Goal: Check status: Check status

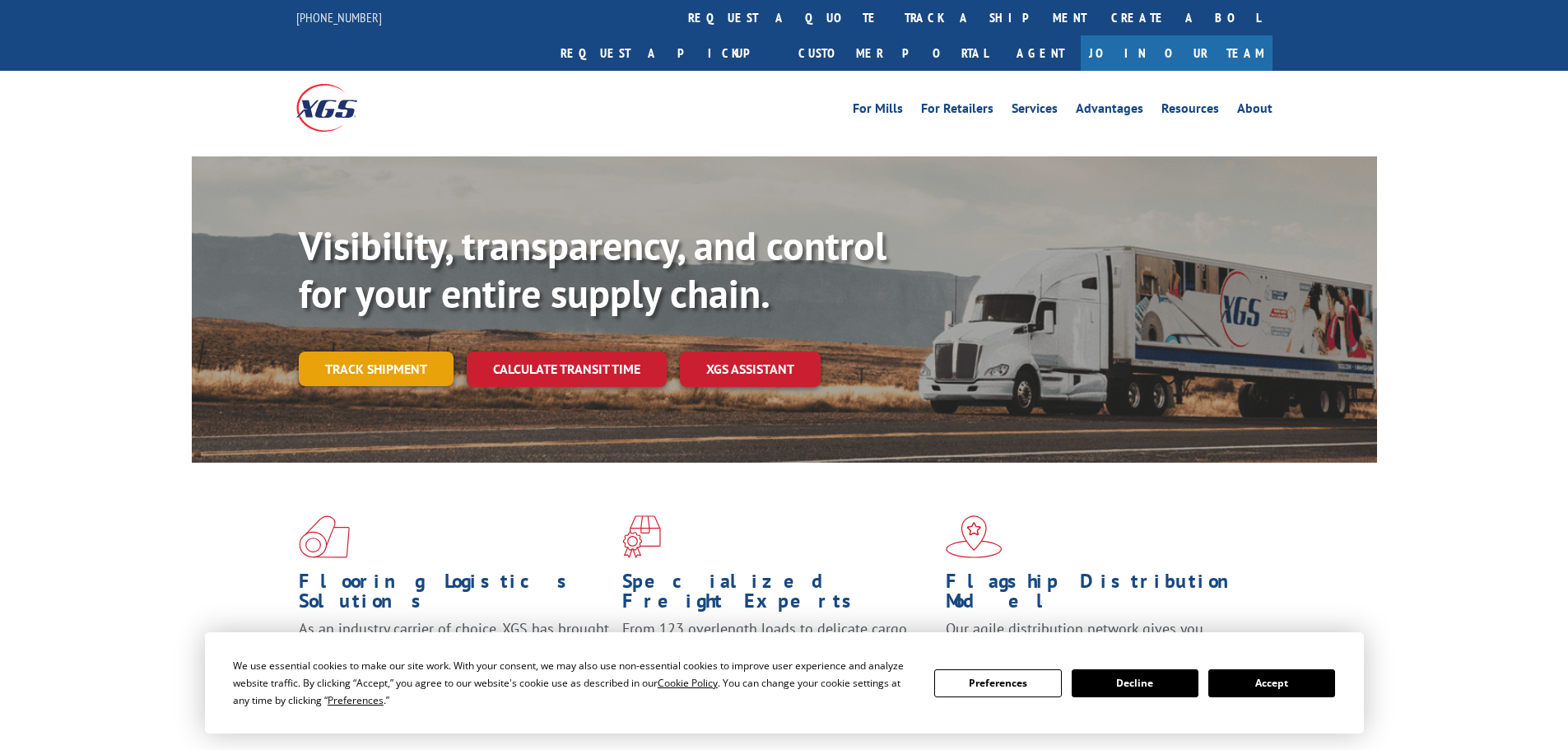
click at [339, 352] on link "Track shipment" at bounding box center [376, 368] width 154 height 35
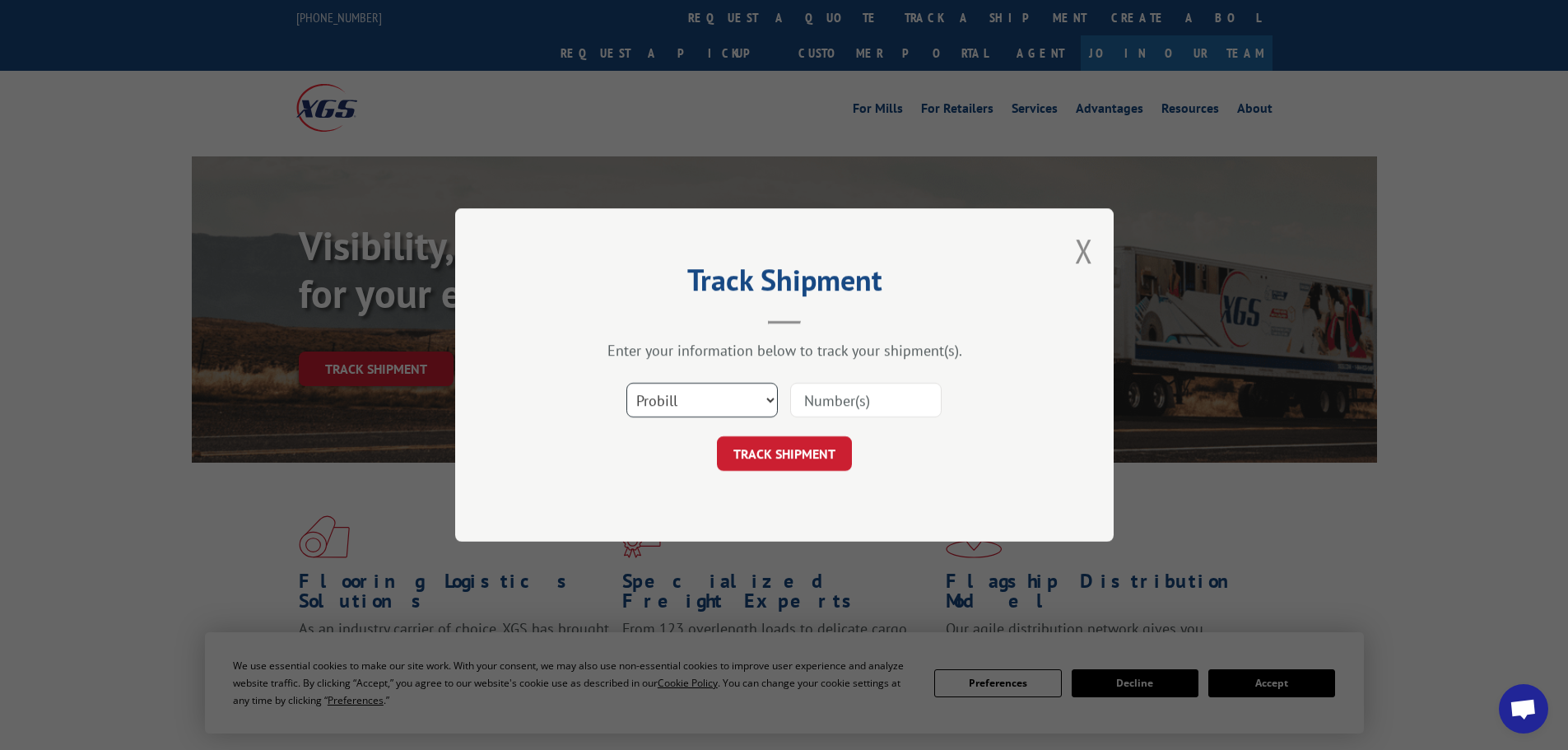
click at [696, 396] on select "Select category... Probill BOL PO" at bounding box center [702, 399] width 151 height 35
select select "bol"
click at [626, 382] on select "Select category... Probill BOL PO" at bounding box center [702, 399] width 151 height 35
click at [844, 409] on input at bounding box center [866, 399] width 151 height 35
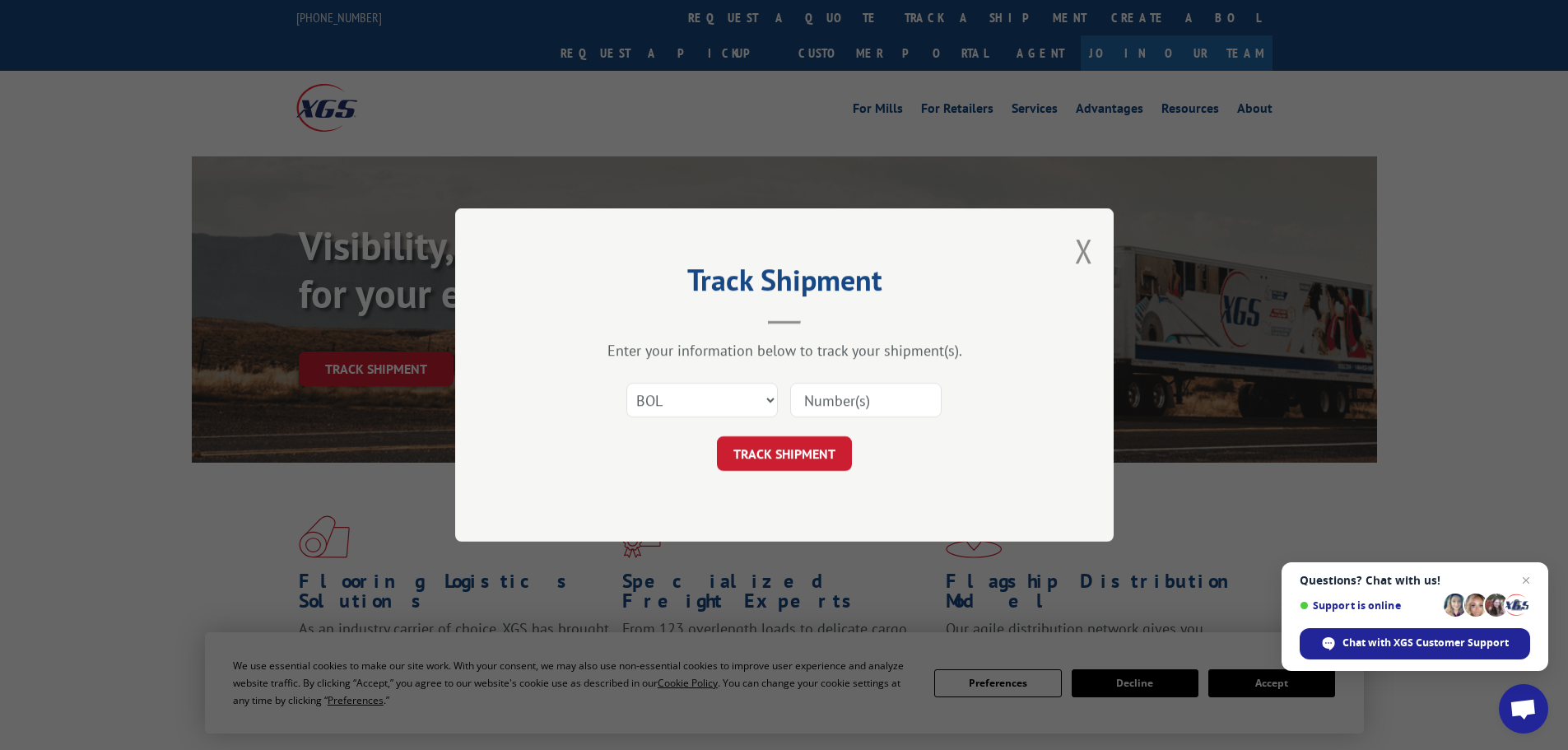
paste input "261912250904"
type input "261912250904"
click at [835, 451] on button "TRACK SHIPMENT" at bounding box center [784, 453] width 135 height 35
